Goal: Check status: Check status

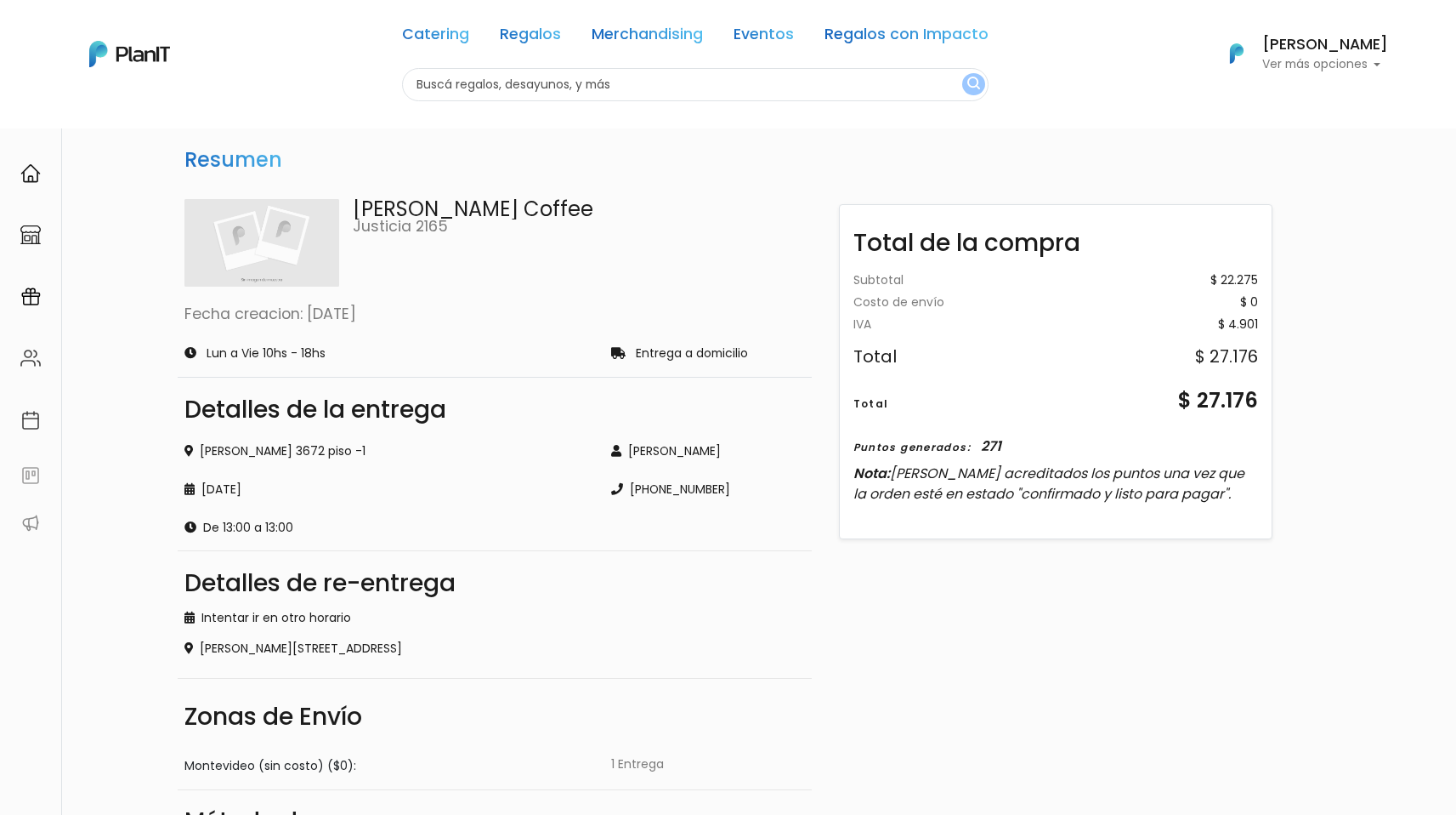
click at [1355, 59] on p "Ver más opciones" at bounding box center [1325, 65] width 126 height 12
click at [1292, 134] on span "Mi Lista" at bounding box center [1274, 135] width 47 height 20
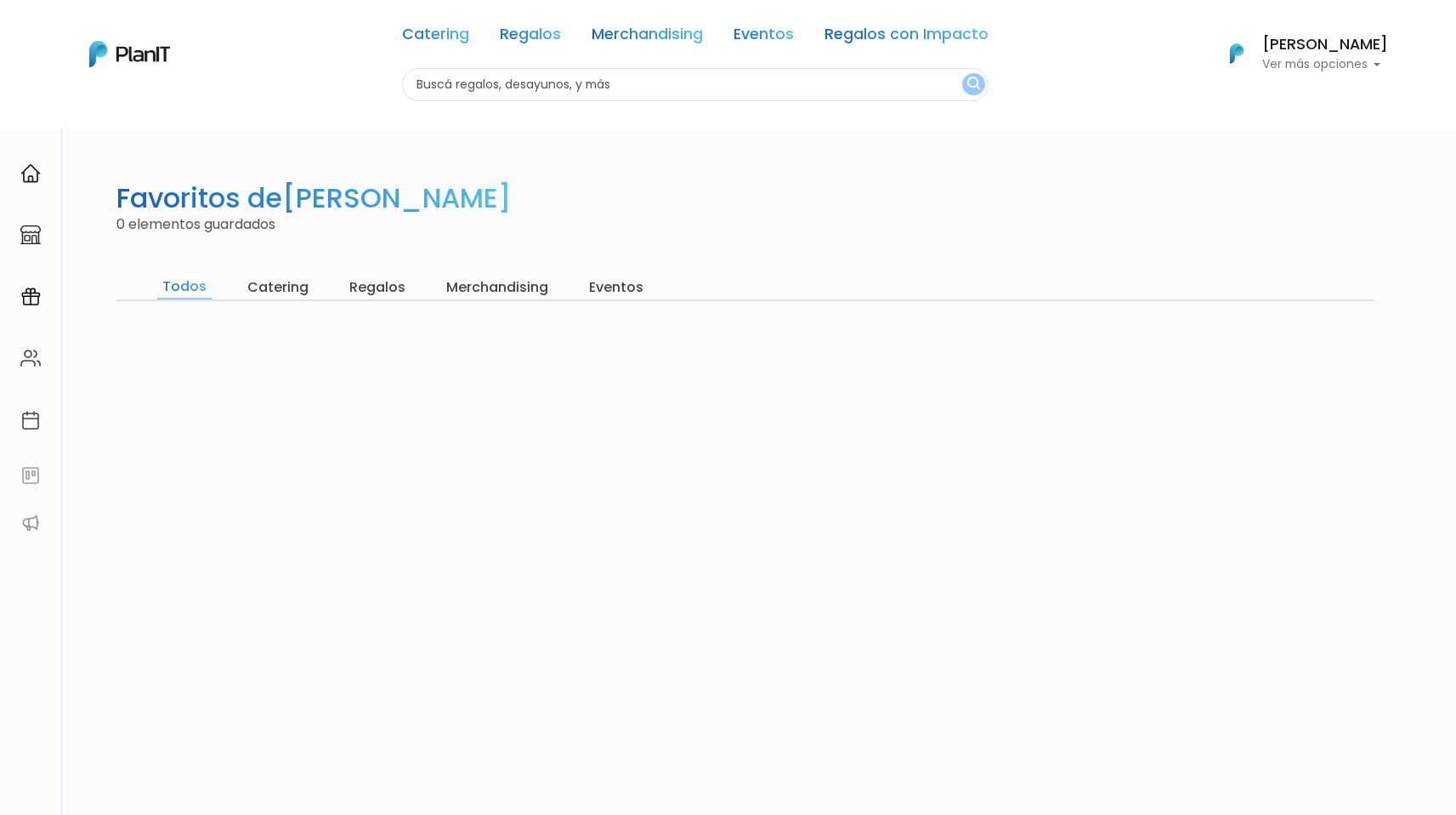
click at [1360, 59] on p "Ver más opciones" at bounding box center [1325, 65] width 126 height 12
click at [1291, 104] on span "Mis Compras" at bounding box center [1294, 100] width 88 height 20
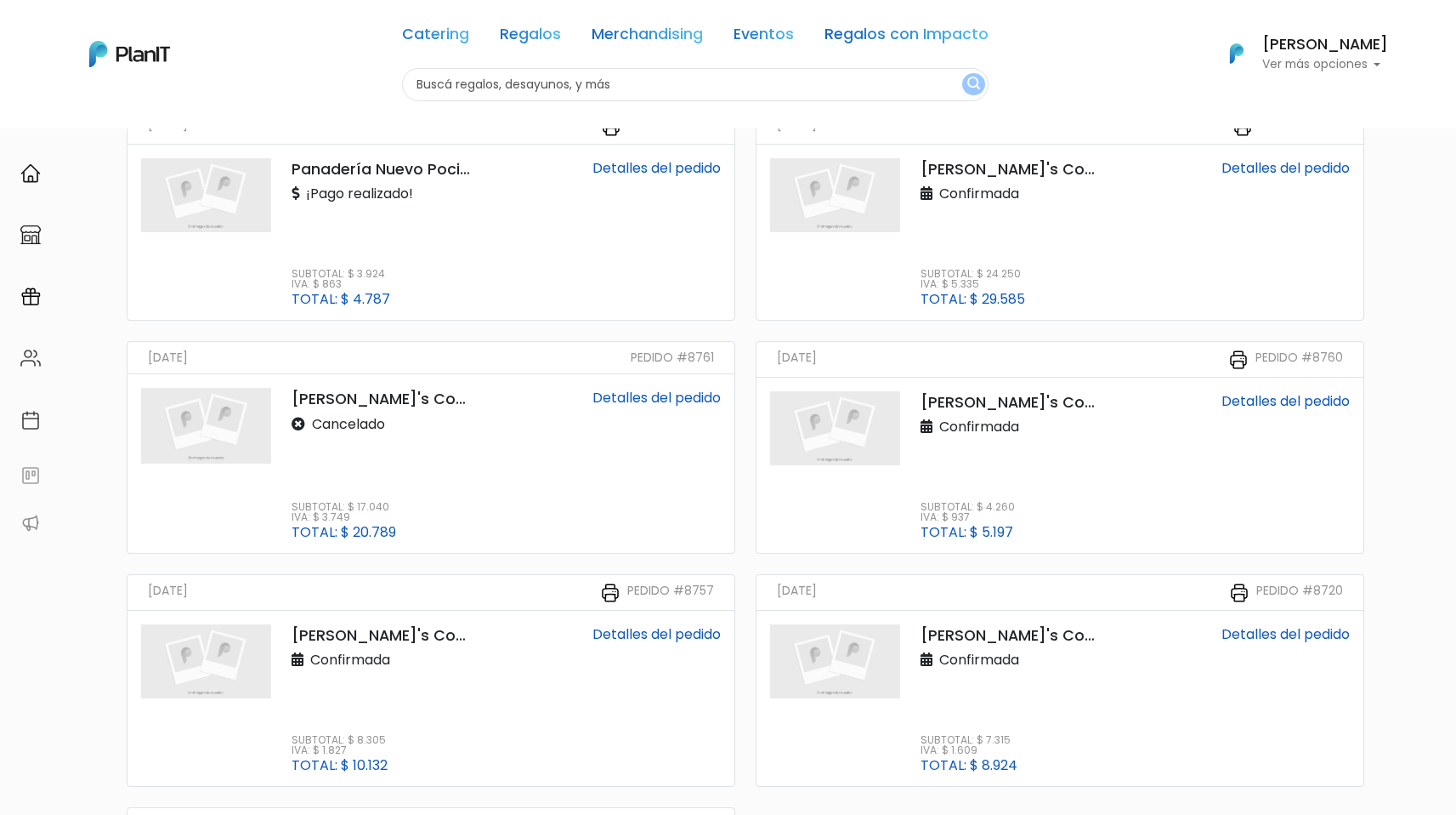
scroll to position [1636, 0]
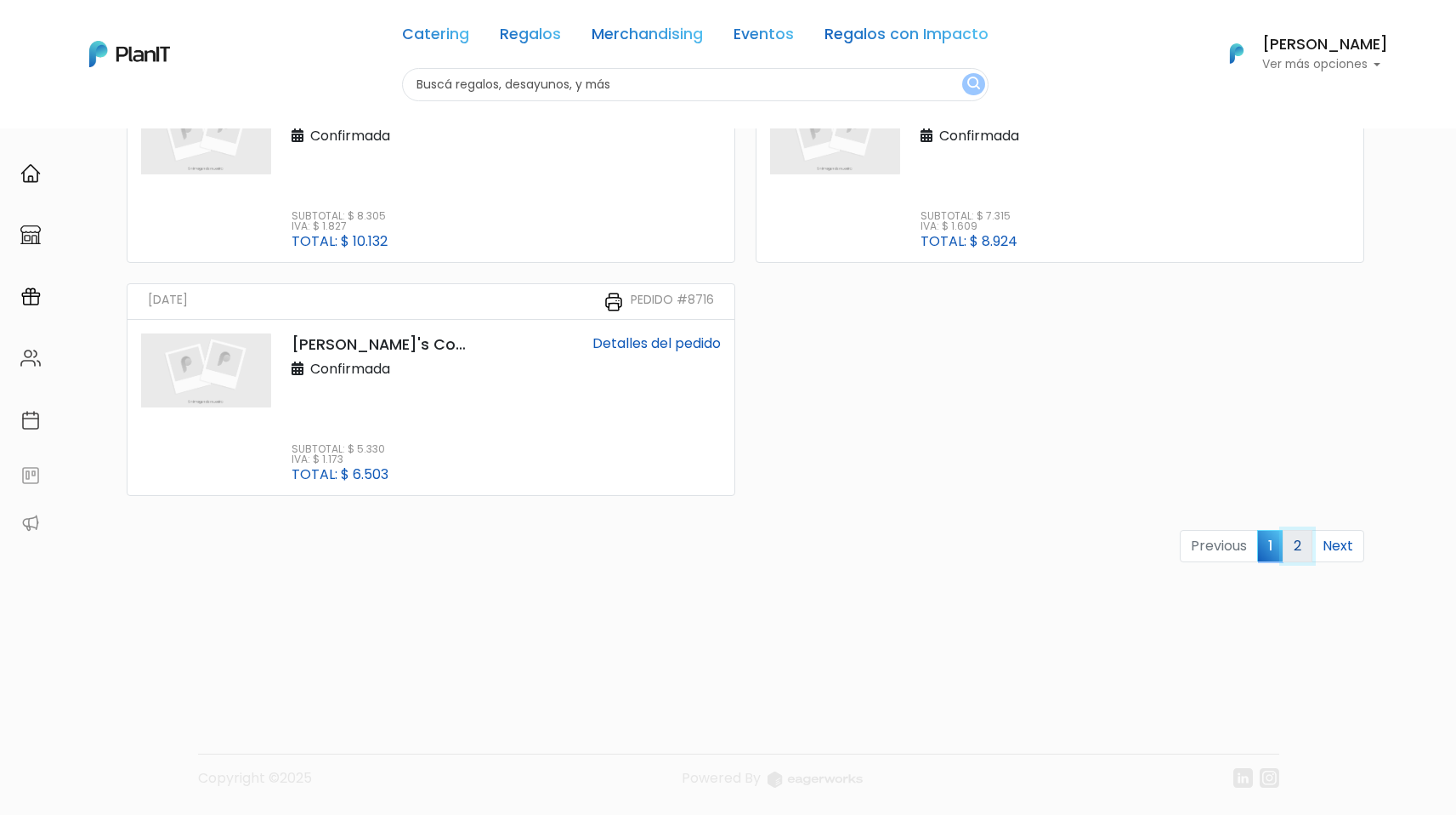
click at [1304, 548] on link "2" at bounding box center [1298, 545] width 30 height 32
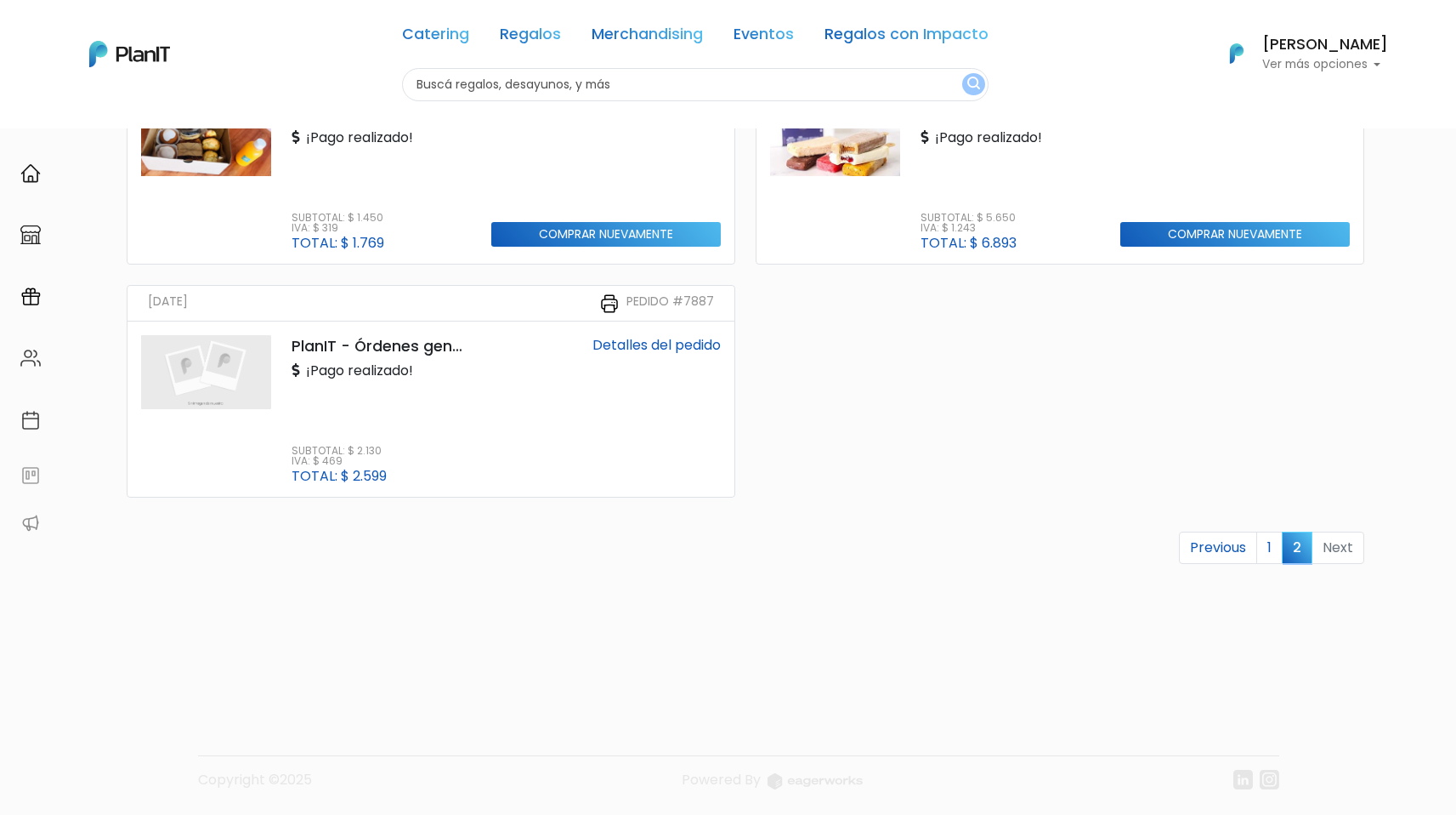
scroll to position [1450, 0]
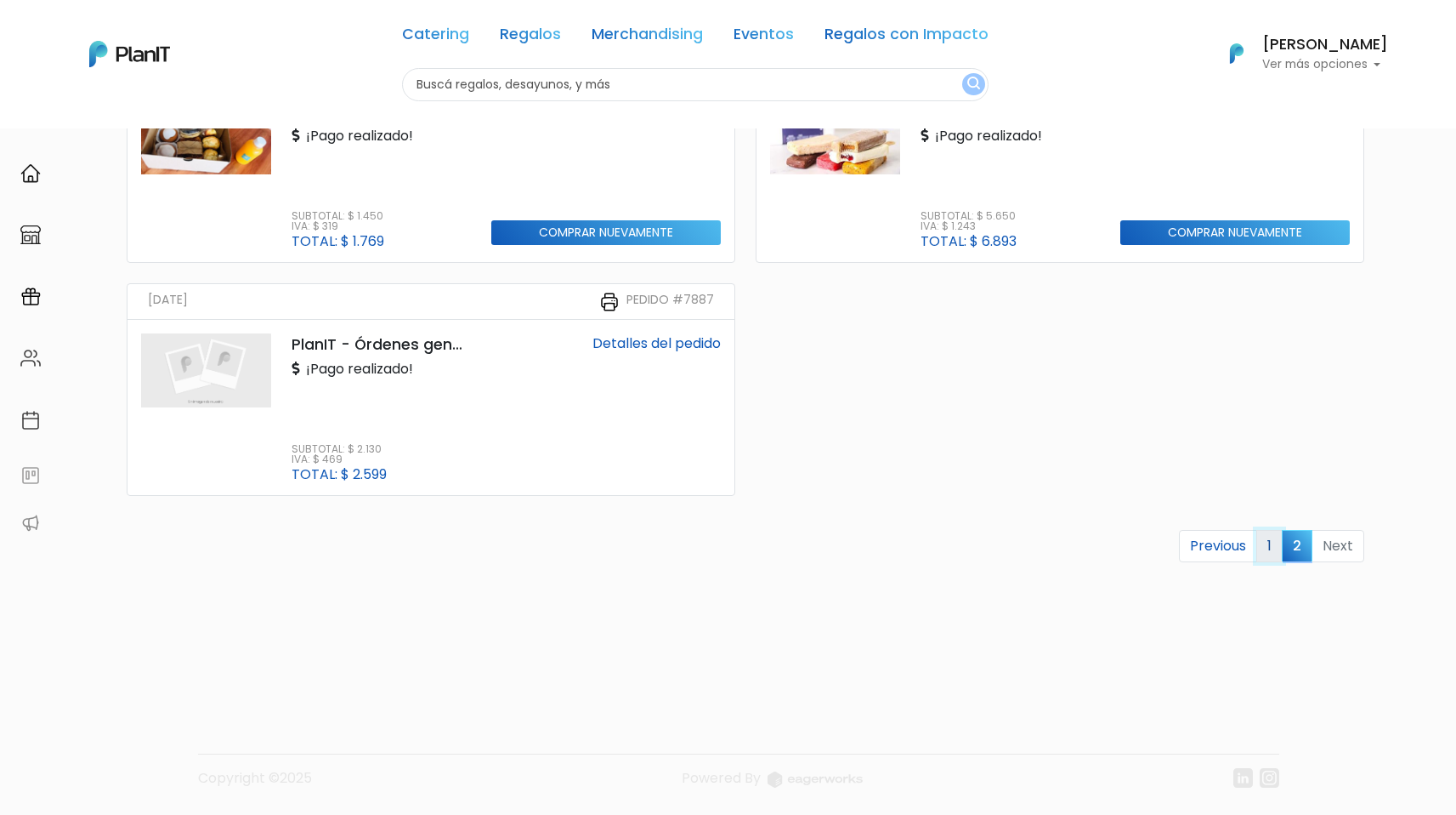
click at [1269, 544] on link "1" at bounding box center [1269, 545] width 27 height 32
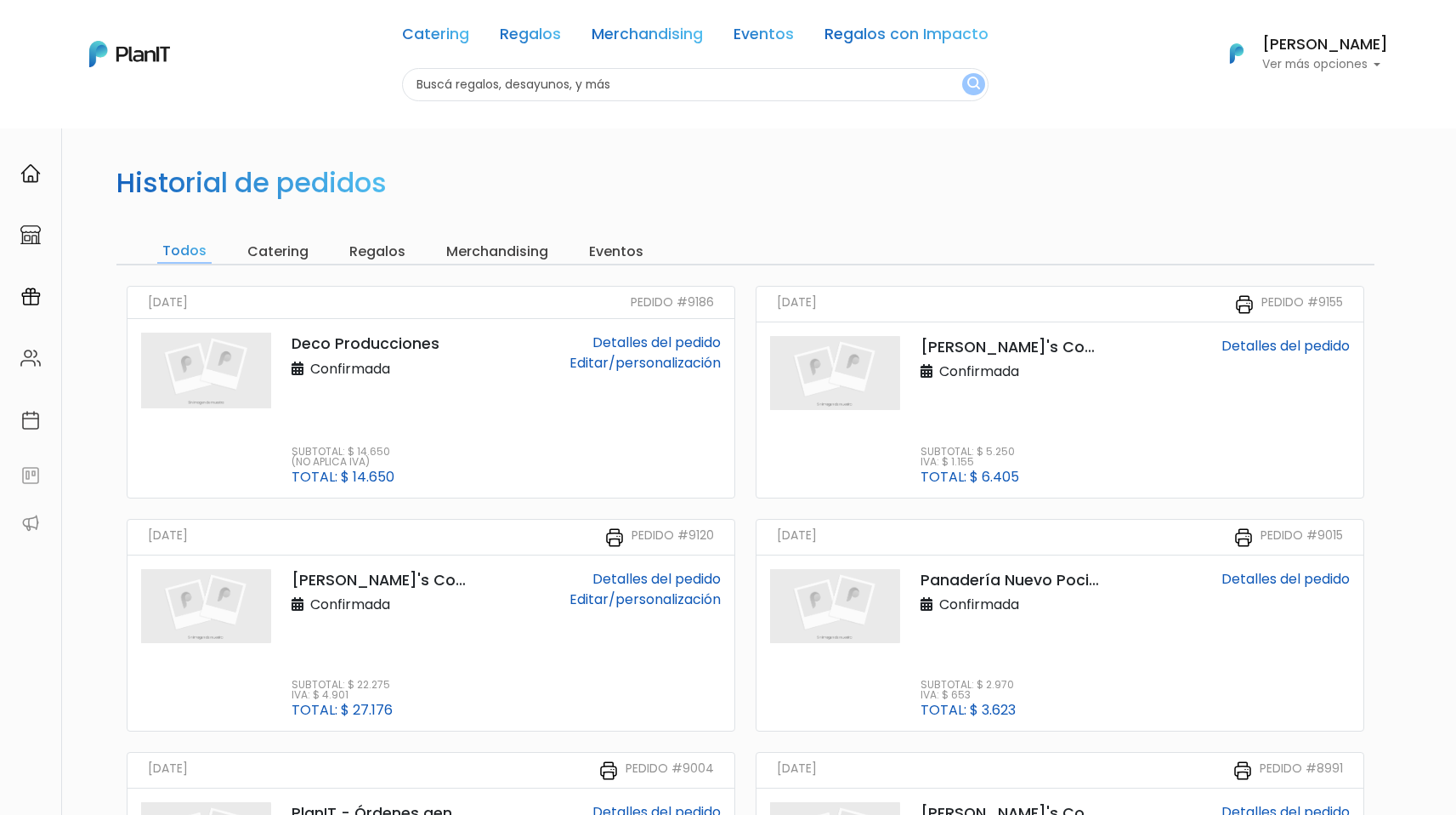
scroll to position [3, 0]
click at [1294, 346] on link "Detalles del pedido" at bounding box center [1286, 345] width 128 height 20
click at [498, 636] on div "Detalles del pedido Editar/personalización" at bounding box center [606, 641] width 250 height 148
click at [646, 582] on link "Detalles del pedido" at bounding box center [656, 577] width 128 height 20
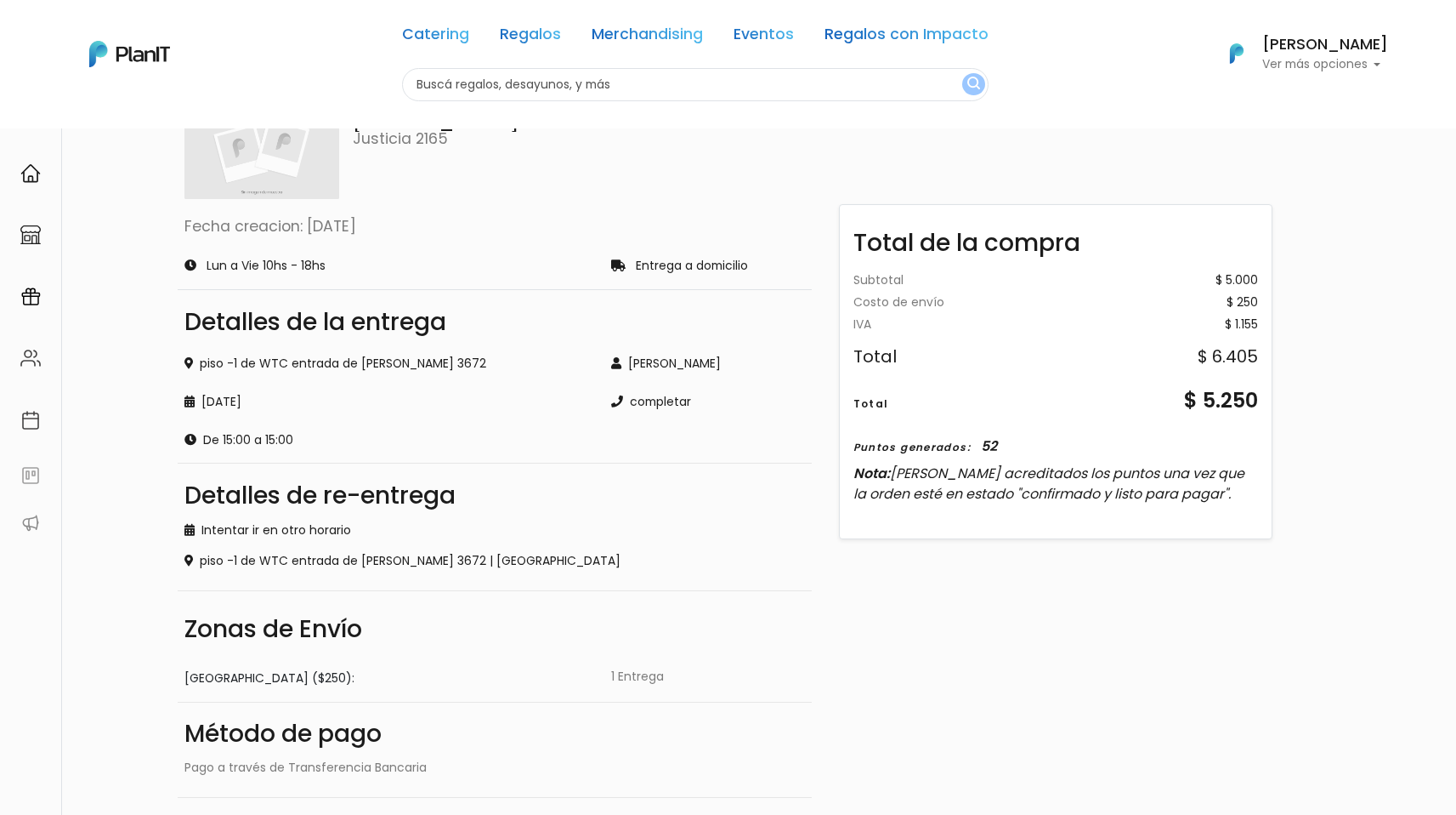
scroll to position [159, 0]
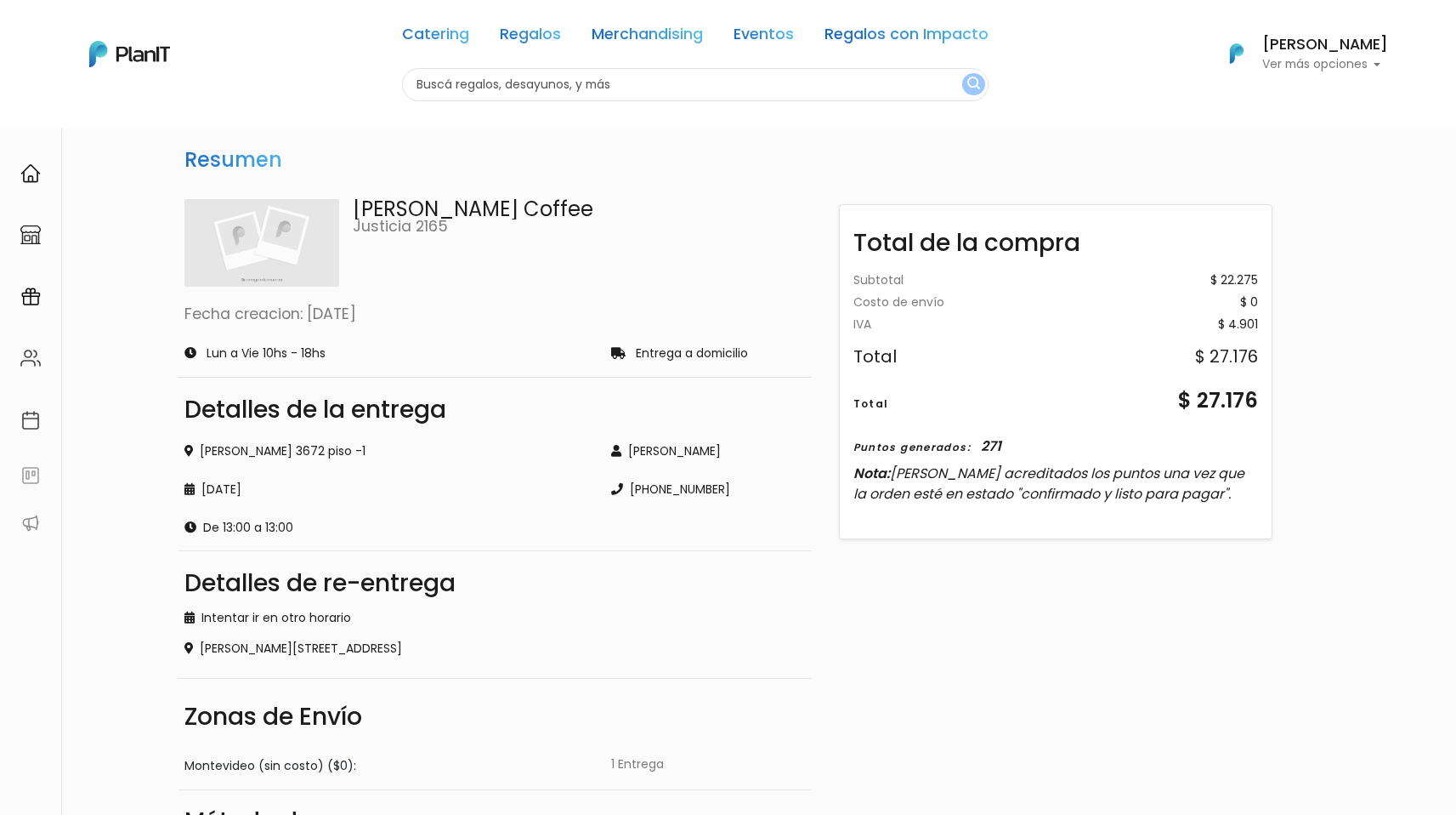
scroll to position [375, 0]
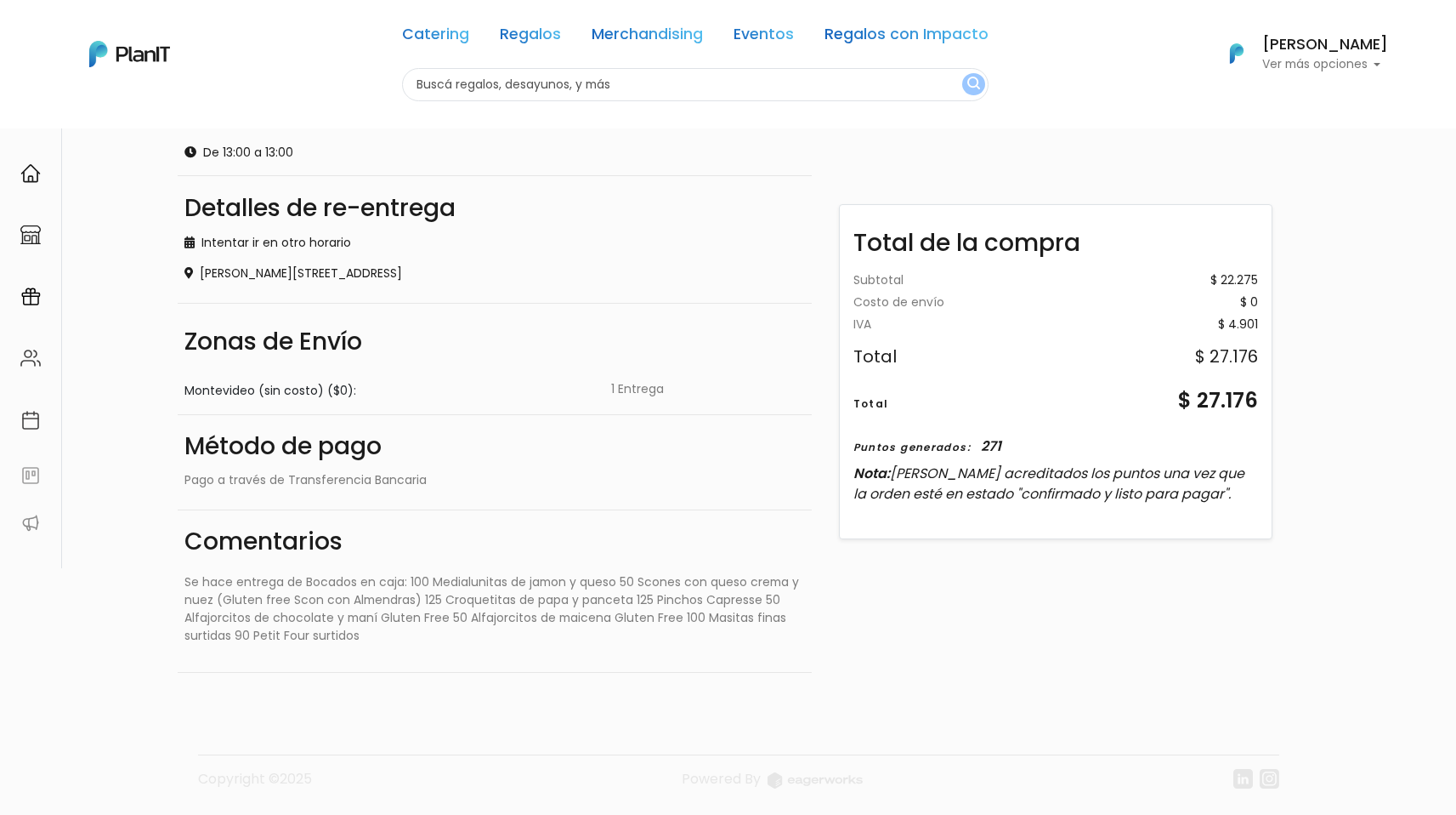
click at [1321, 62] on p "Ver más opciones" at bounding box center [1325, 65] width 126 height 12
click at [1316, 104] on span "Mis Compras" at bounding box center [1294, 100] width 88 height 20
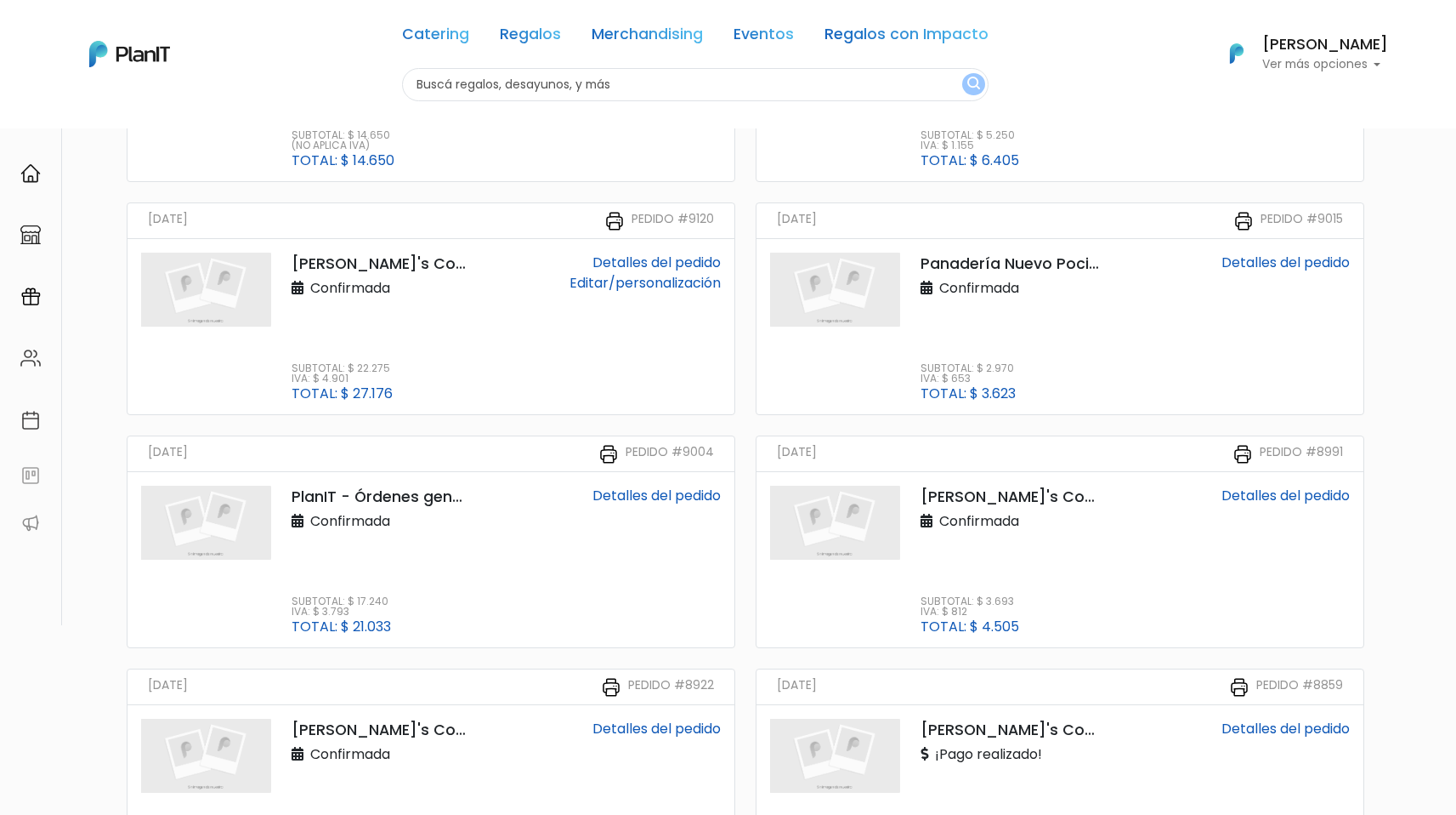
scroll to position [118, 0]
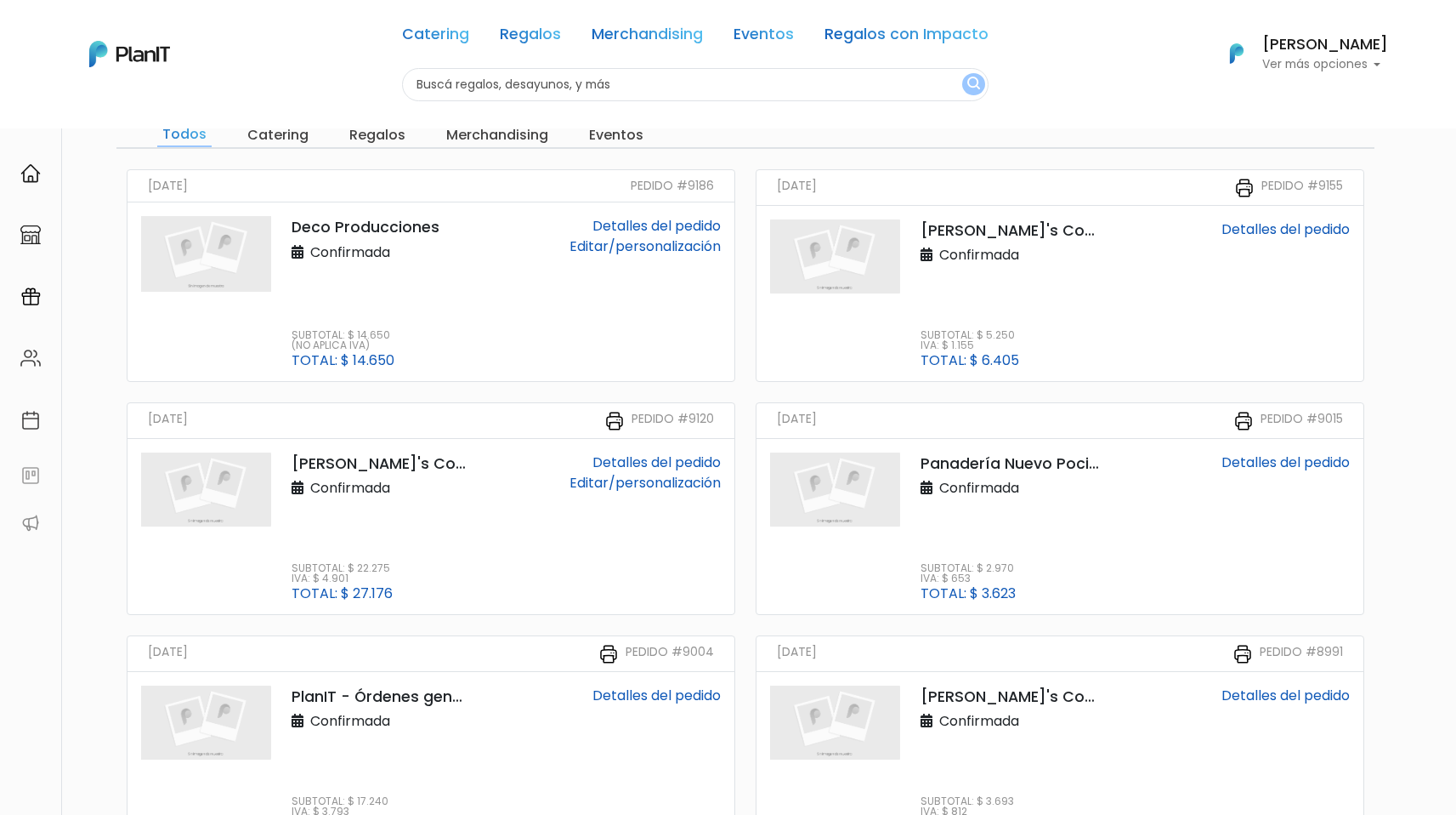
click at [639, 227] on link "Detalles del pedido" at bounding box center [656, 225] width 128 height 20
click at [1262, 228] on link "Detalles del pedido" at bounding box center [1286, 229] width 128 height 20
click at [618, 460] on link "Detalles del pedido" at bounding box center [656, 463] width 128 height 20
click at [612, 248] on link "Editar/personalización" at bounding box center [645, 246] width 152 height 20
click at [633, 222] on link "Detalles del pedido" at bounding box center [656, 225] width 128 height 20
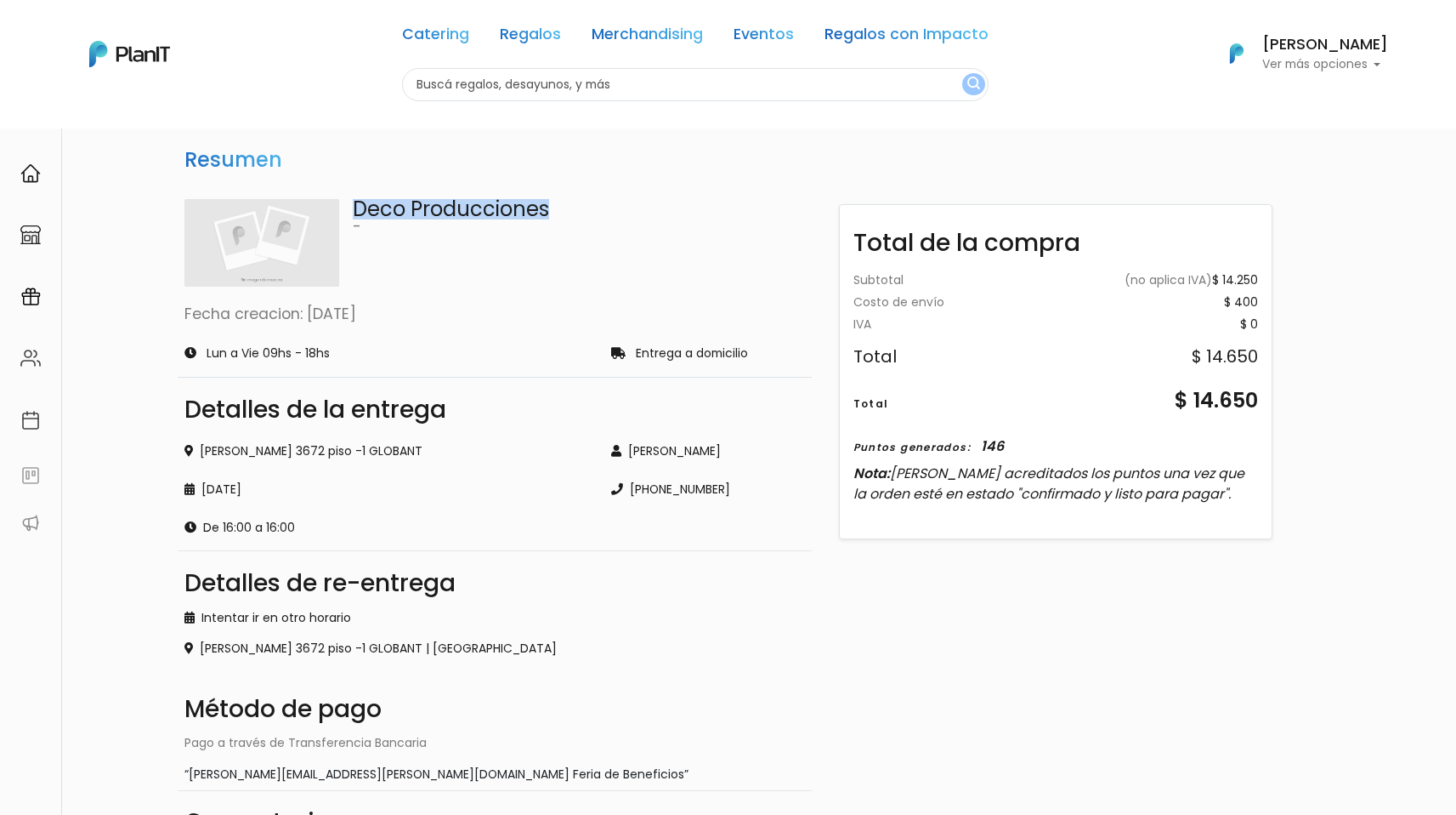
drag, startPoint x: 356, startPoint y: 205, endPoint x: 610, endPoint y: 216, distance: 254.2
click at [610, 216] on p "Deco Producciones" at bounding box center [579, 209] width 453 height 21
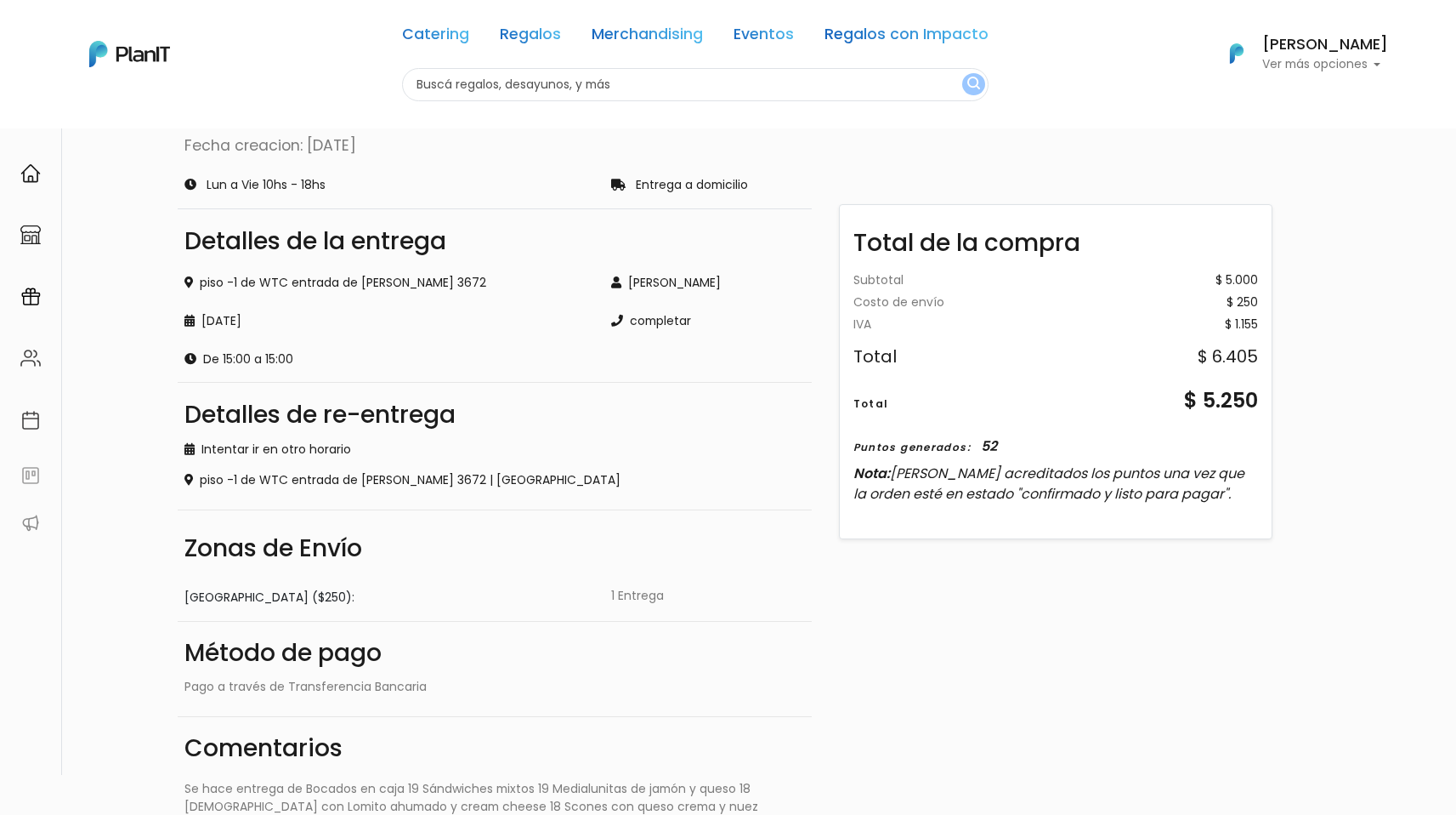
scroll to position [328, 0]
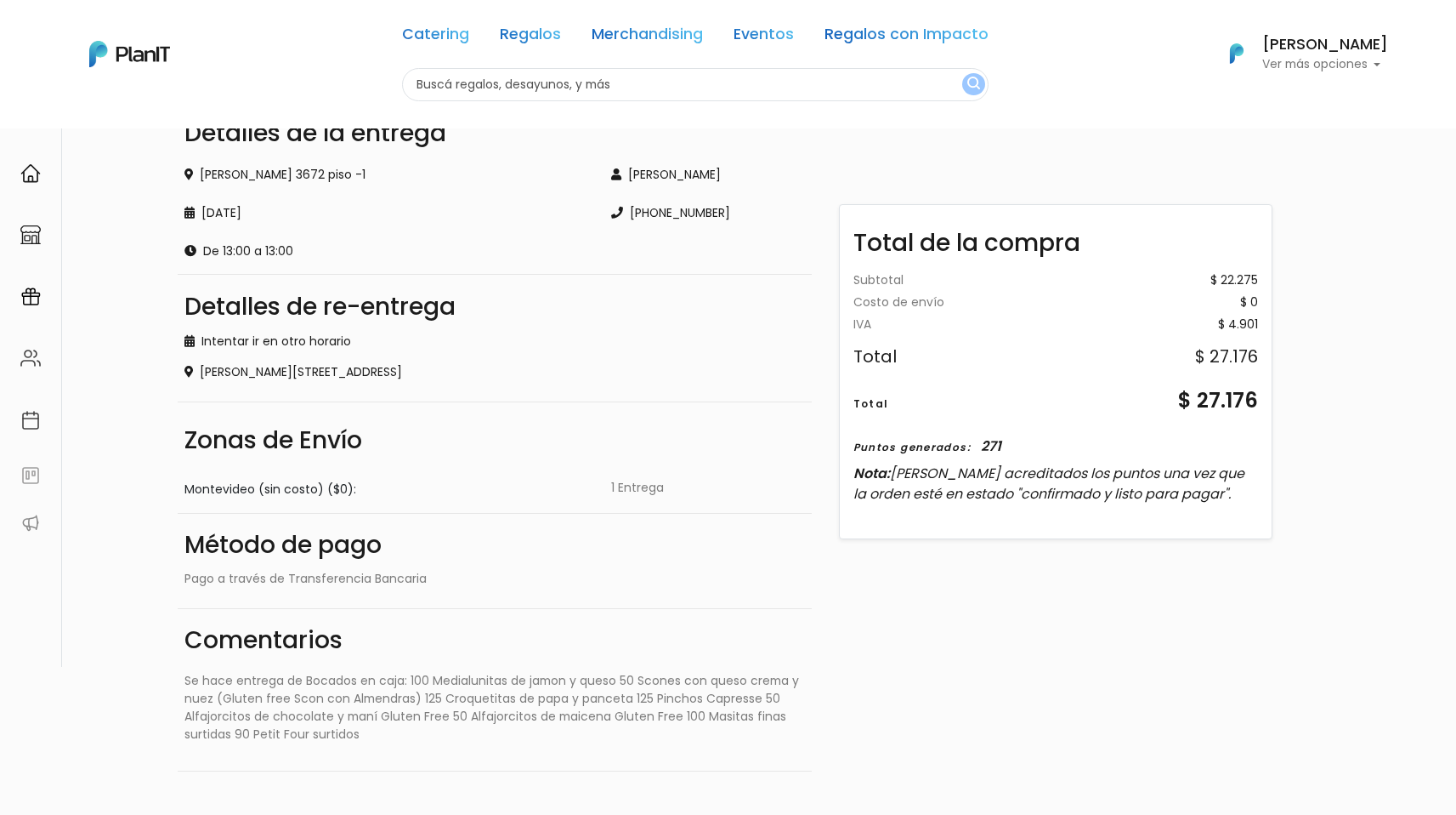
scroll to position [272, 0]
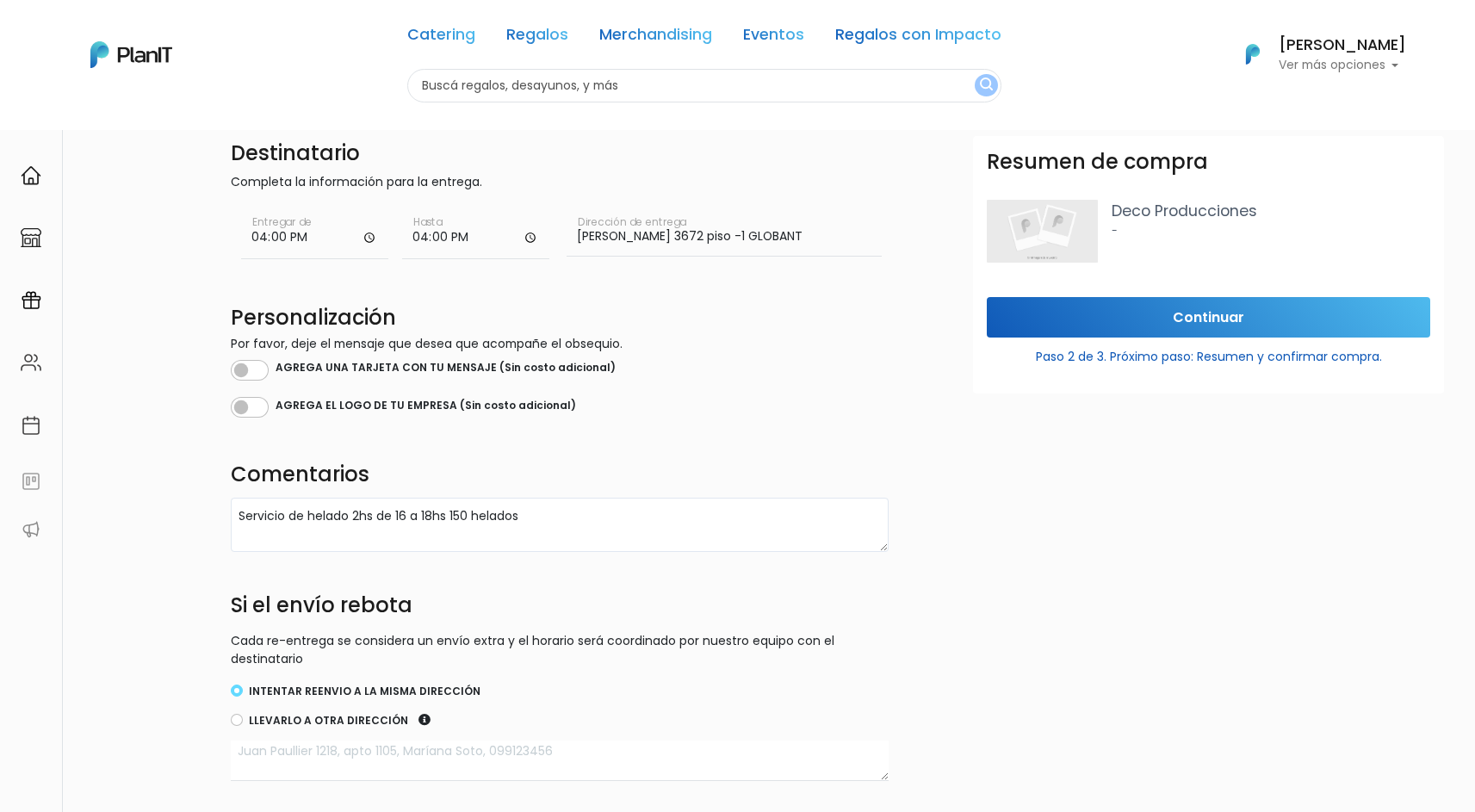
scroll to position [3, 0]
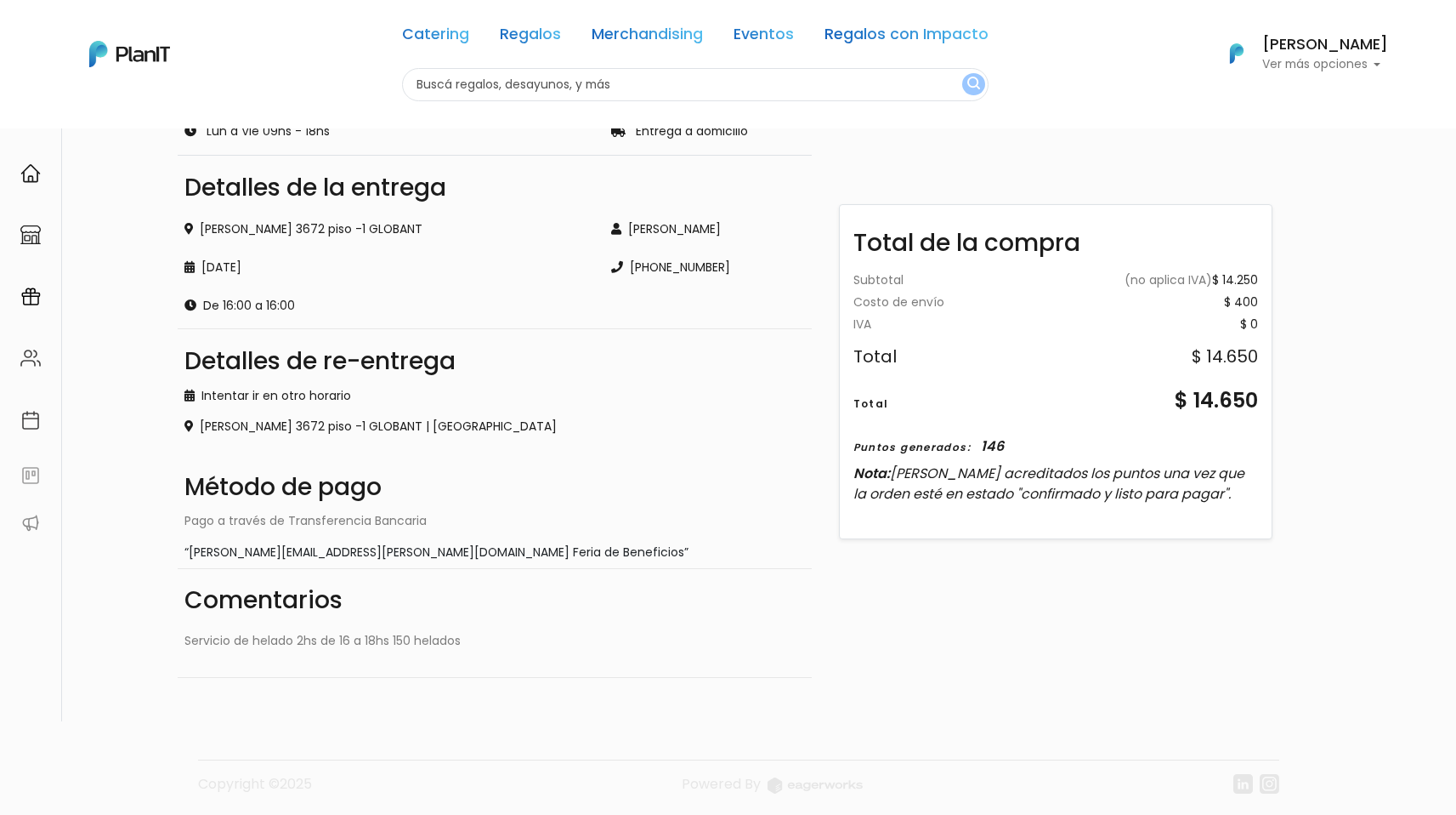
scroll to position [227, 0]
